Goal: Information Seeking & Learning: Understand process/instructions

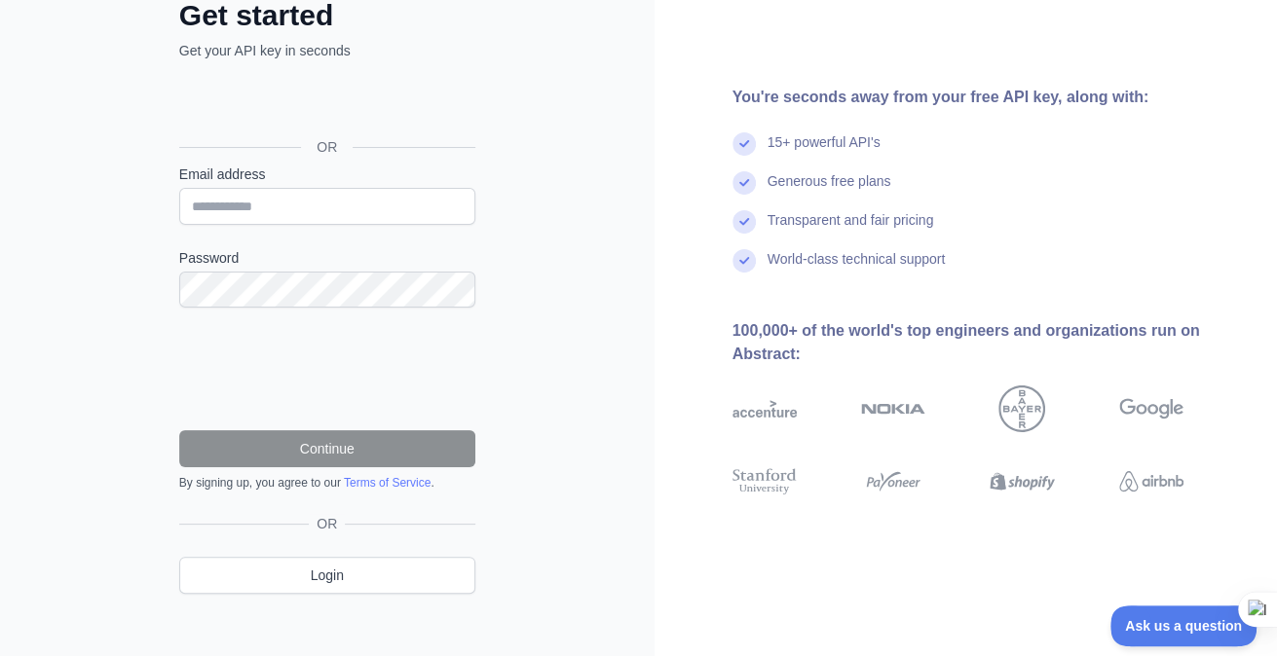
scroll to position [138, 0]
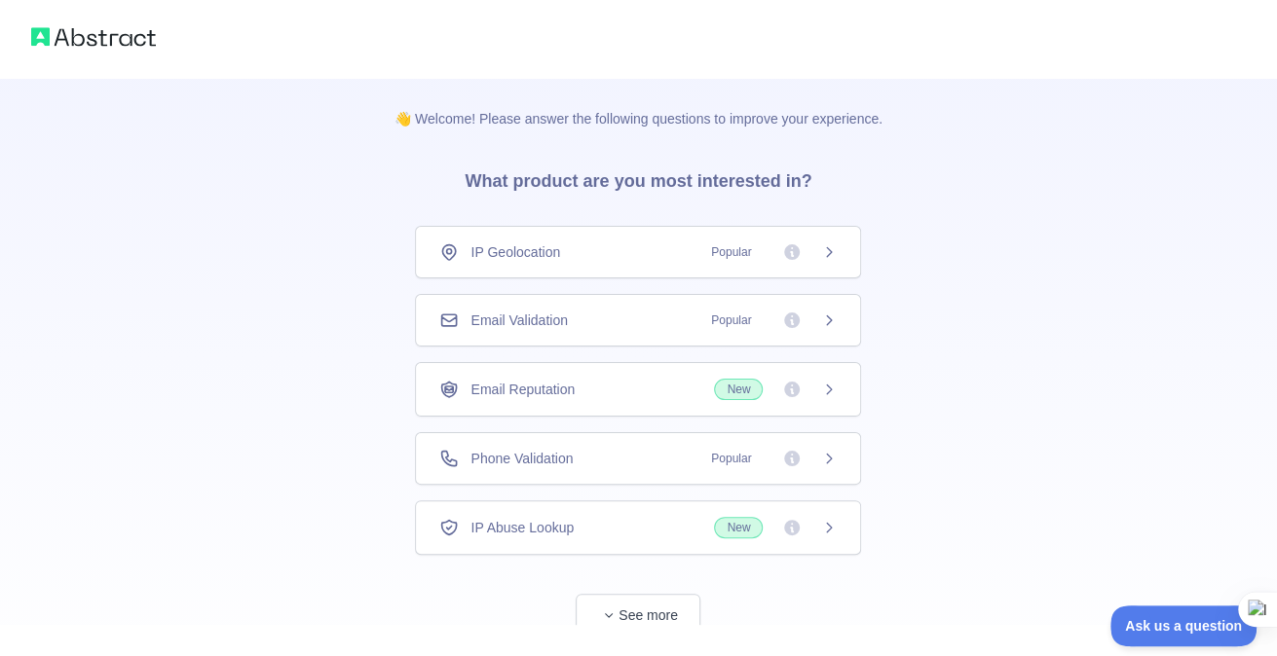
scroll to position [55, 0]
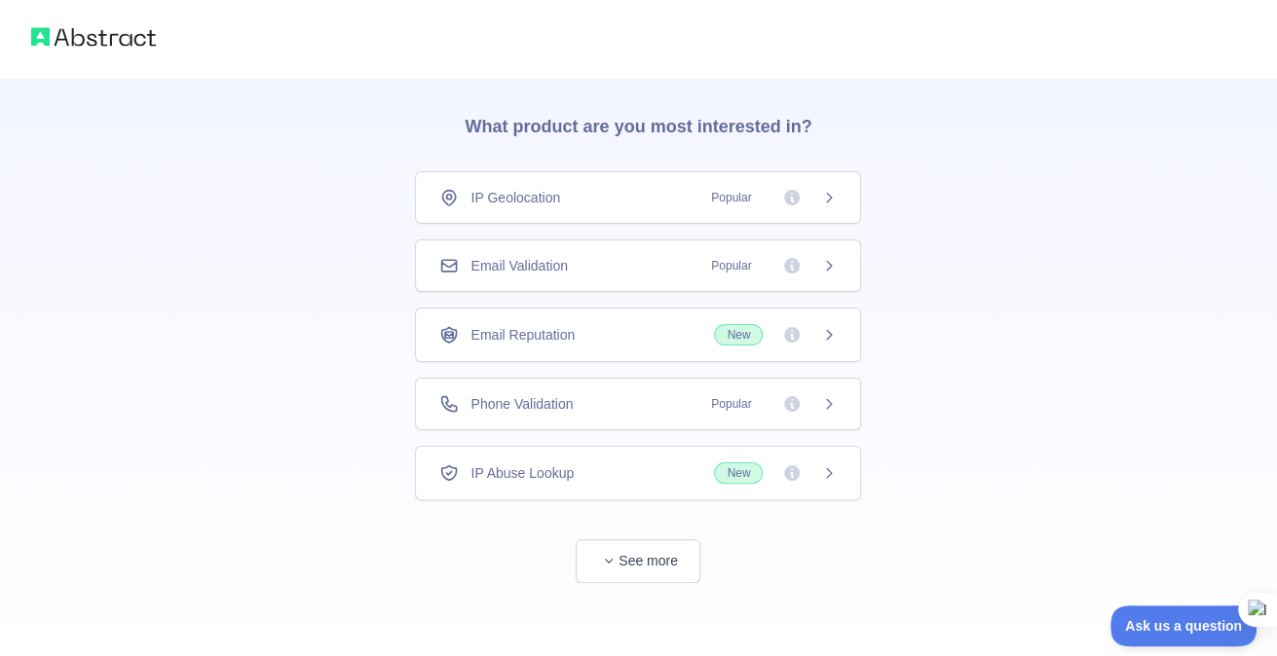
click at [832, 371] on div "IP Geolocation Popular Email Validation Popular Email Reputation New Phone Vali…" at bounding box center [638, 335] width 446 height 329
click at [833, 399] on icon at bounding box center [829, 404] width 16 height 16
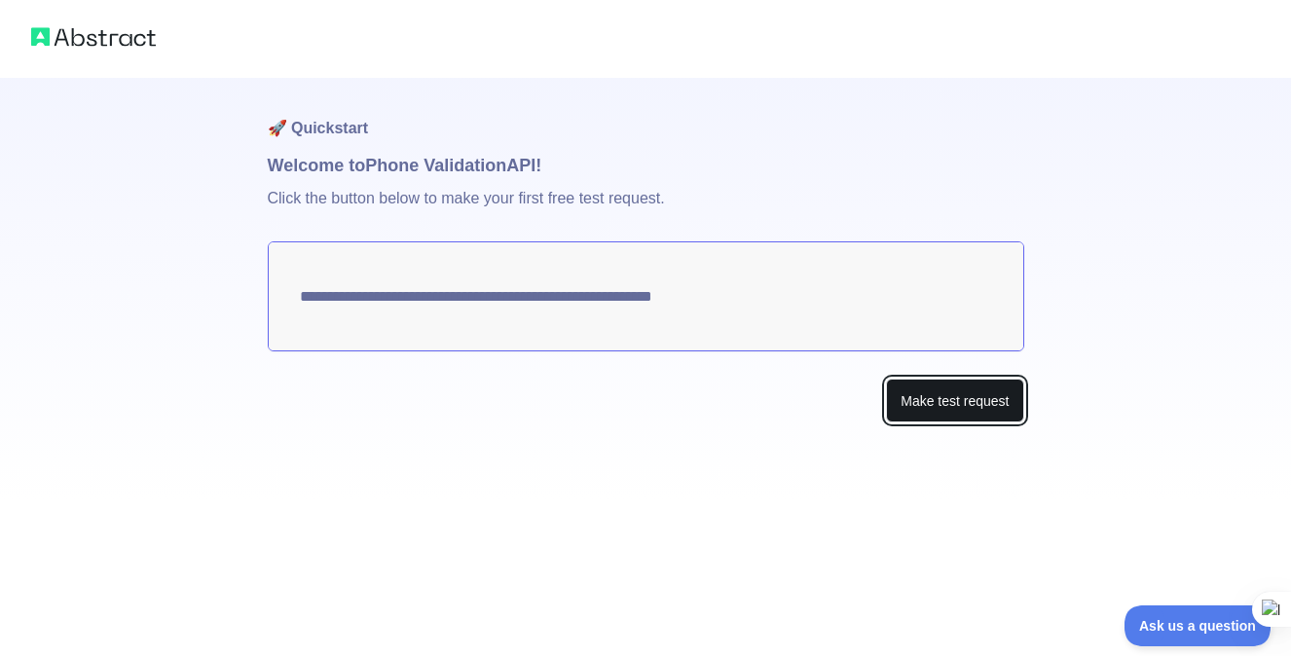
click at [958, 415] on button "Make test request" at bounding box center [954, 401] width 137 height 44
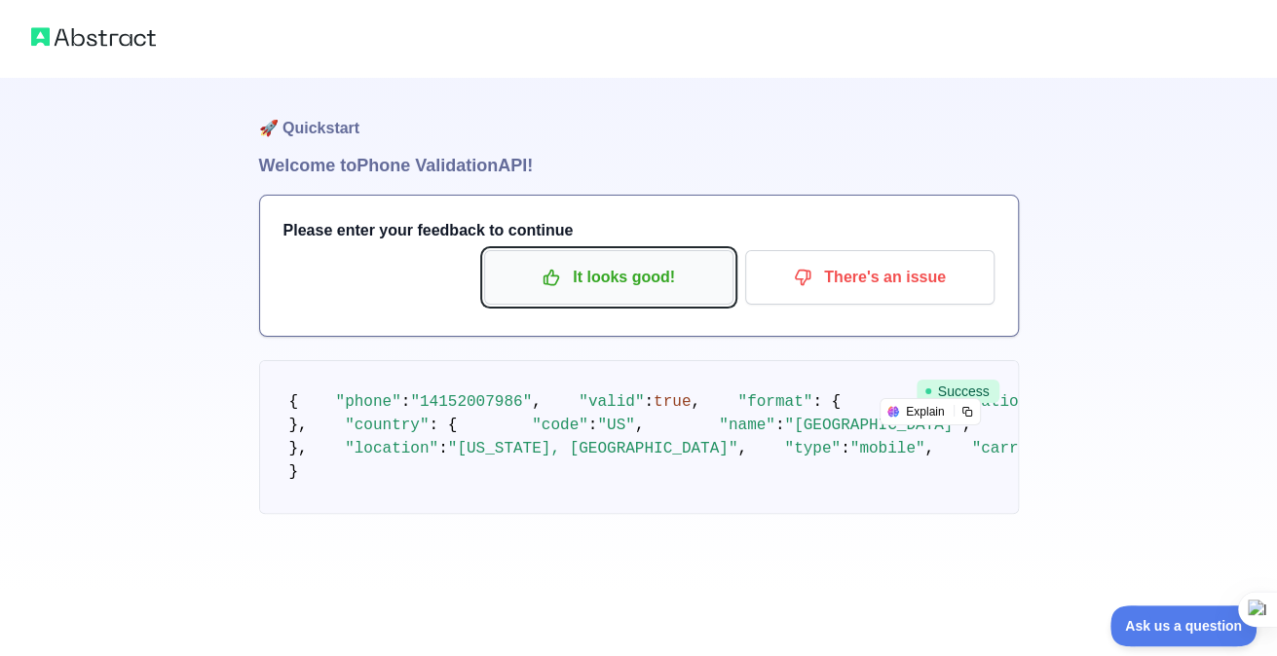
click at [699, 288] on p "It looks good!" at bounding box center [609, 277] width 220 height 33
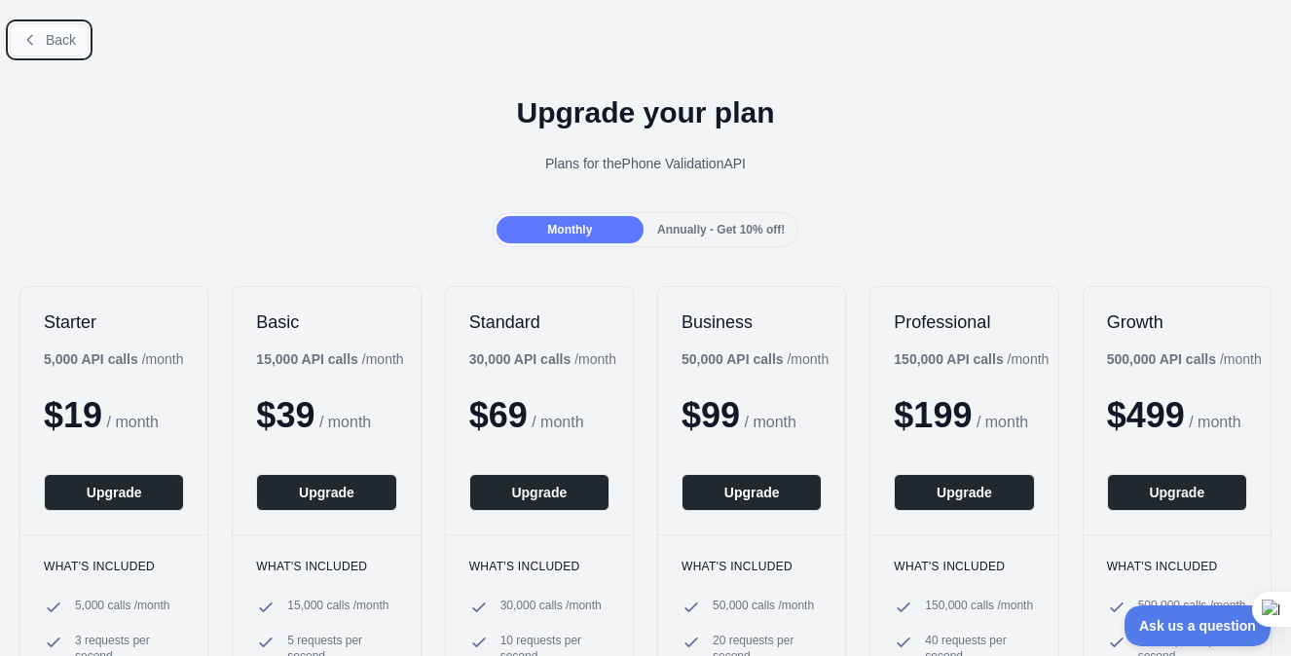
click at [46, 41] on span "Back" at bounding box center [61, 40] width 30 height 16
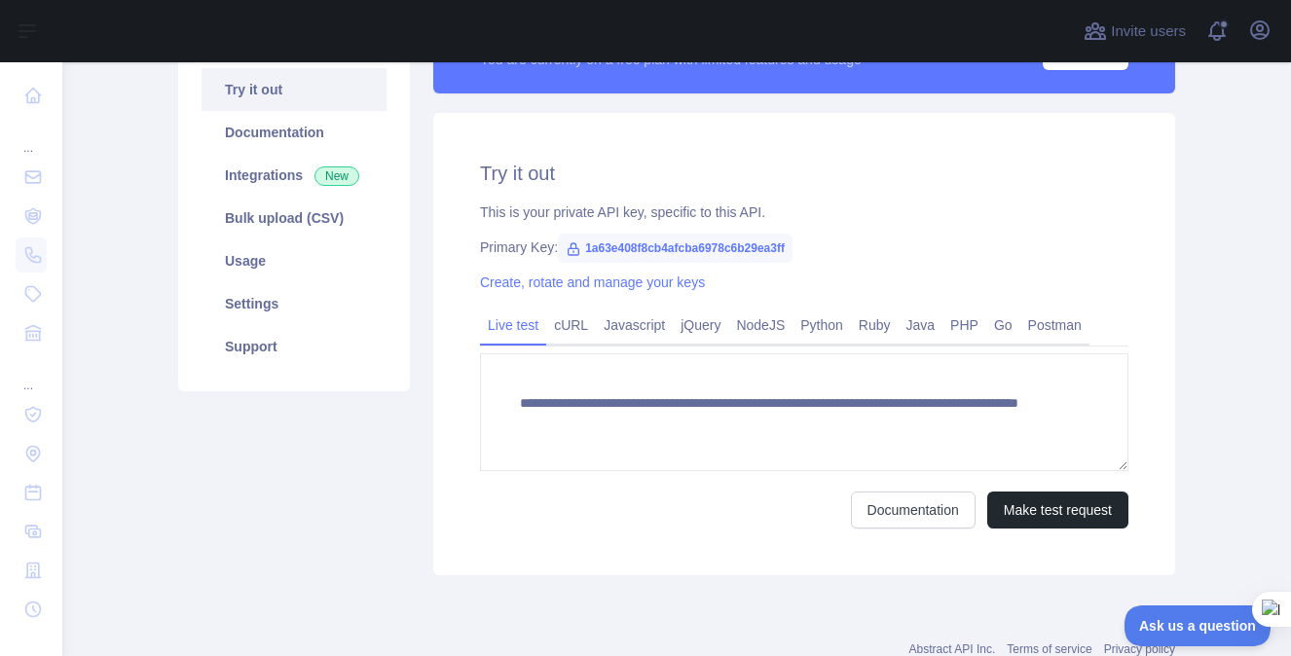
scroll to position [210, 0]
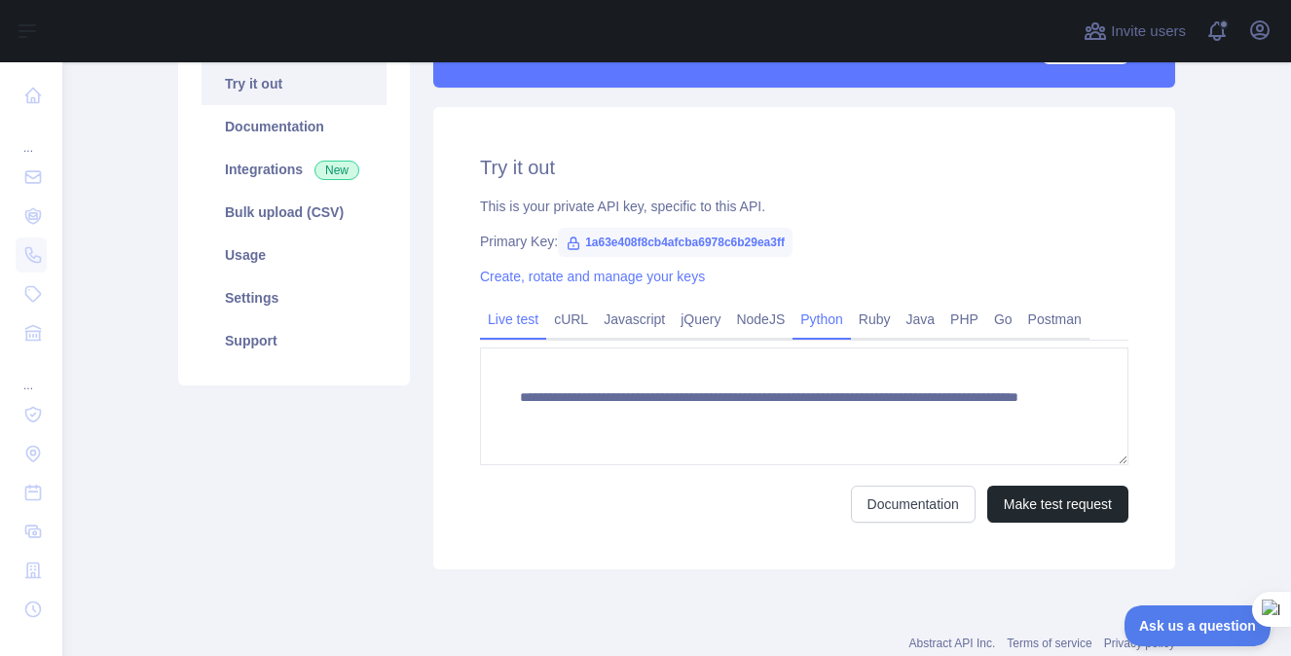
click at [800, 323] on link "Python" at bounding box center [822, 319] width 58 height 31
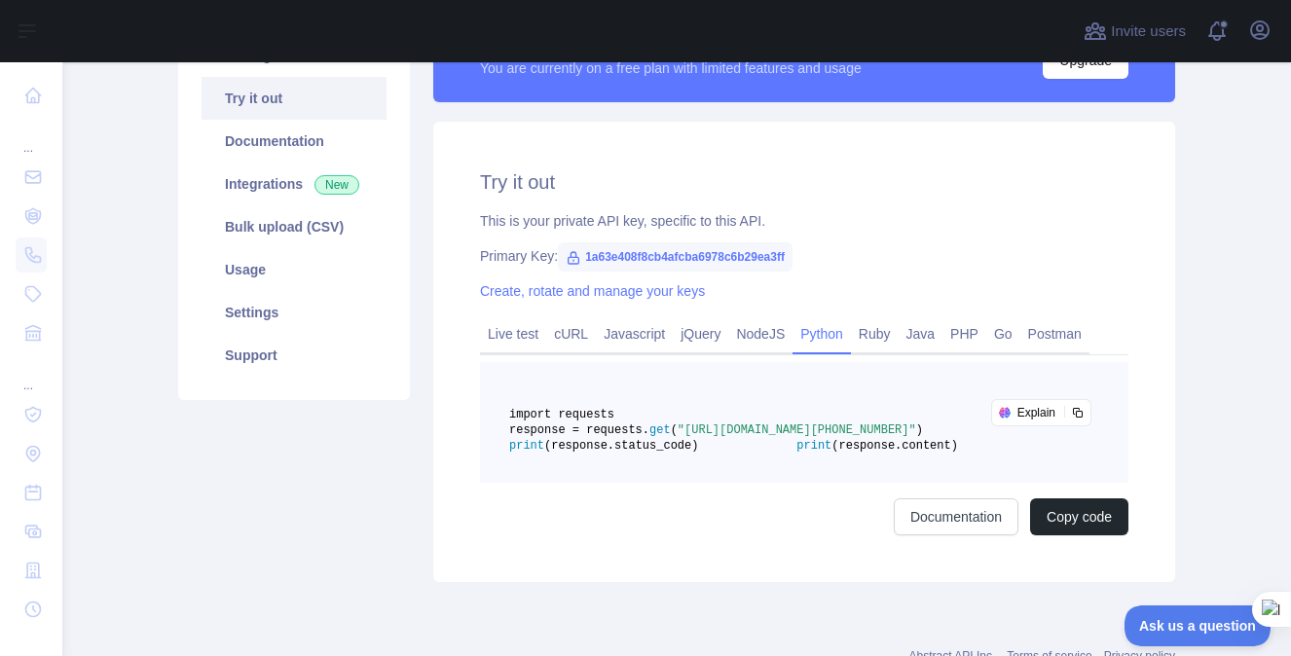
scroll to position [189, 0]
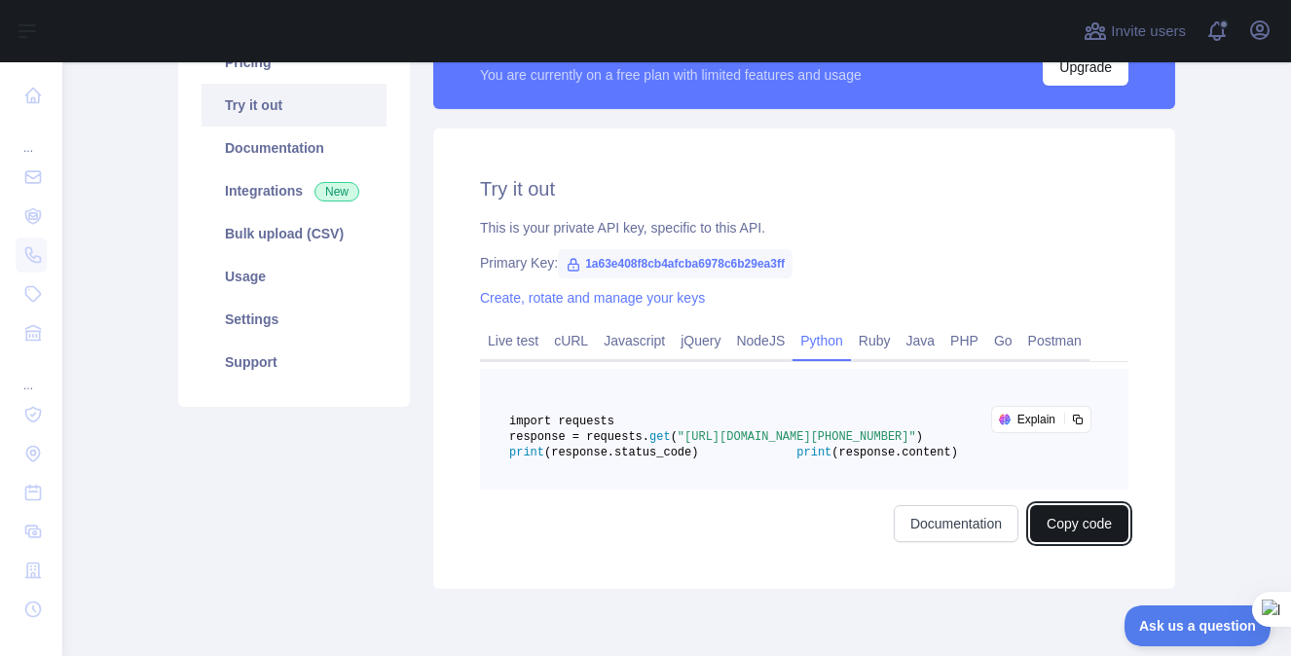
click at [1040, 542] on button "Copy code" at bounding box center [1079, 523] width 98 height 37
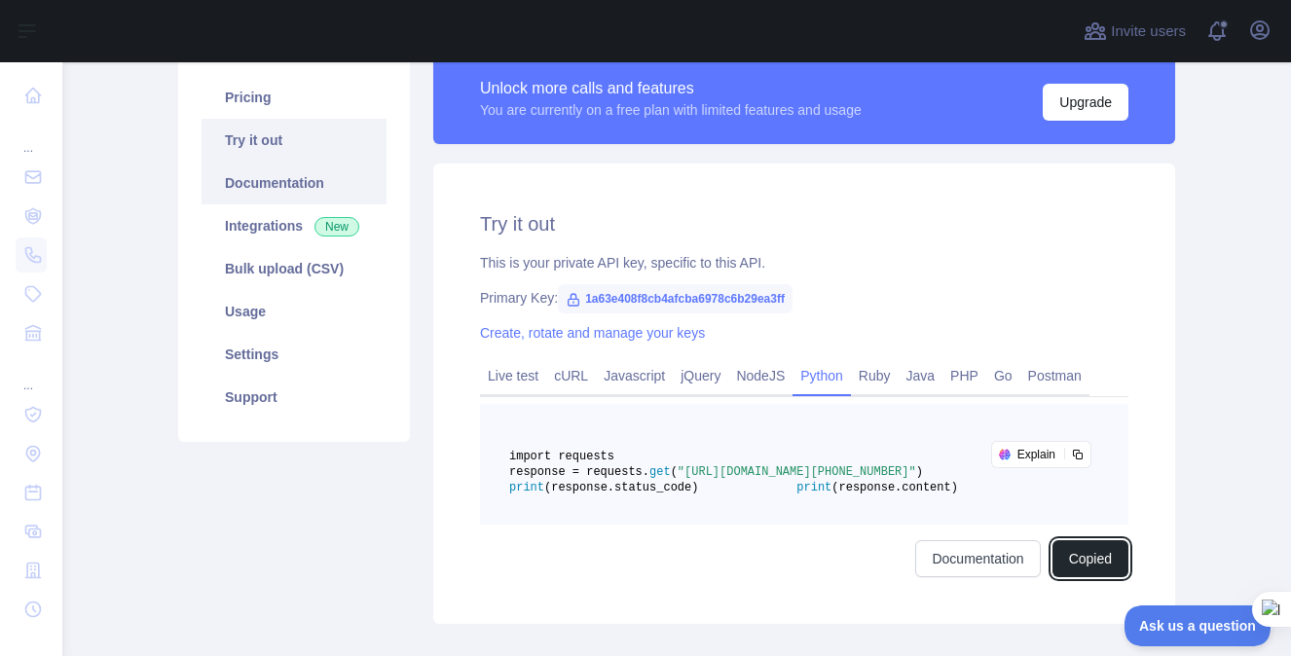
scroll to position [152, 0]
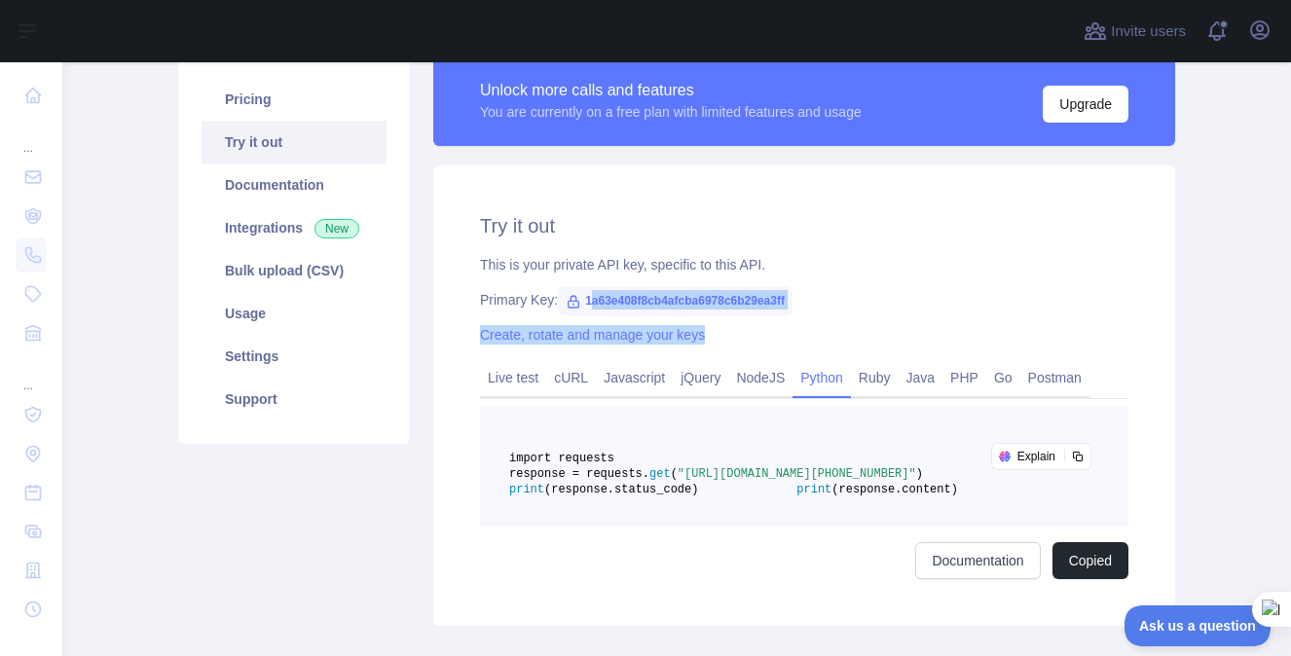
drag, startPoint x: 579, startPoint y: 298, endPoint x: 762, endPoint y: 317, distance: 183.1
click at [762, 317] on div "Try it out This is your private API key, specific to this API. Primary Key: 1a6…" at bounding box center [804, 396] width 742 height 461
click at [816, 308] on div "Primary Key: 1a63e408f8cb4afcba6978c6b29ea3ff" at bounding box center [804, 299] width 649 height 19
drag, startPoint x: 775, startPoint y: 304, endPoint x: 575, endPoint y: 290, distance: 201.1
click at [575, 290] on span "1a63e408f8cb4afcba6978c6b29ea3ff" at bounding box center [675, 300] width 235 height 29
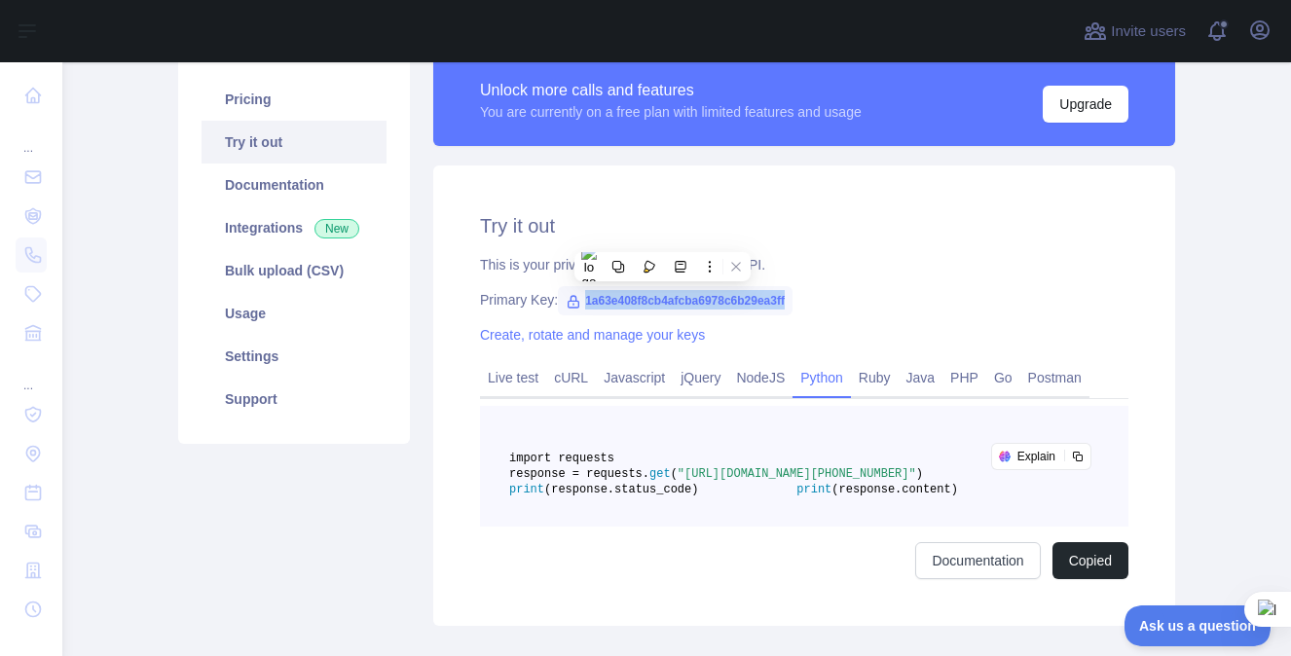
copy span "1a63e408f8cb4afcba6978c6b29ea3ff"
